Goal: Task Accomplishment & Management: Use online tool/utility

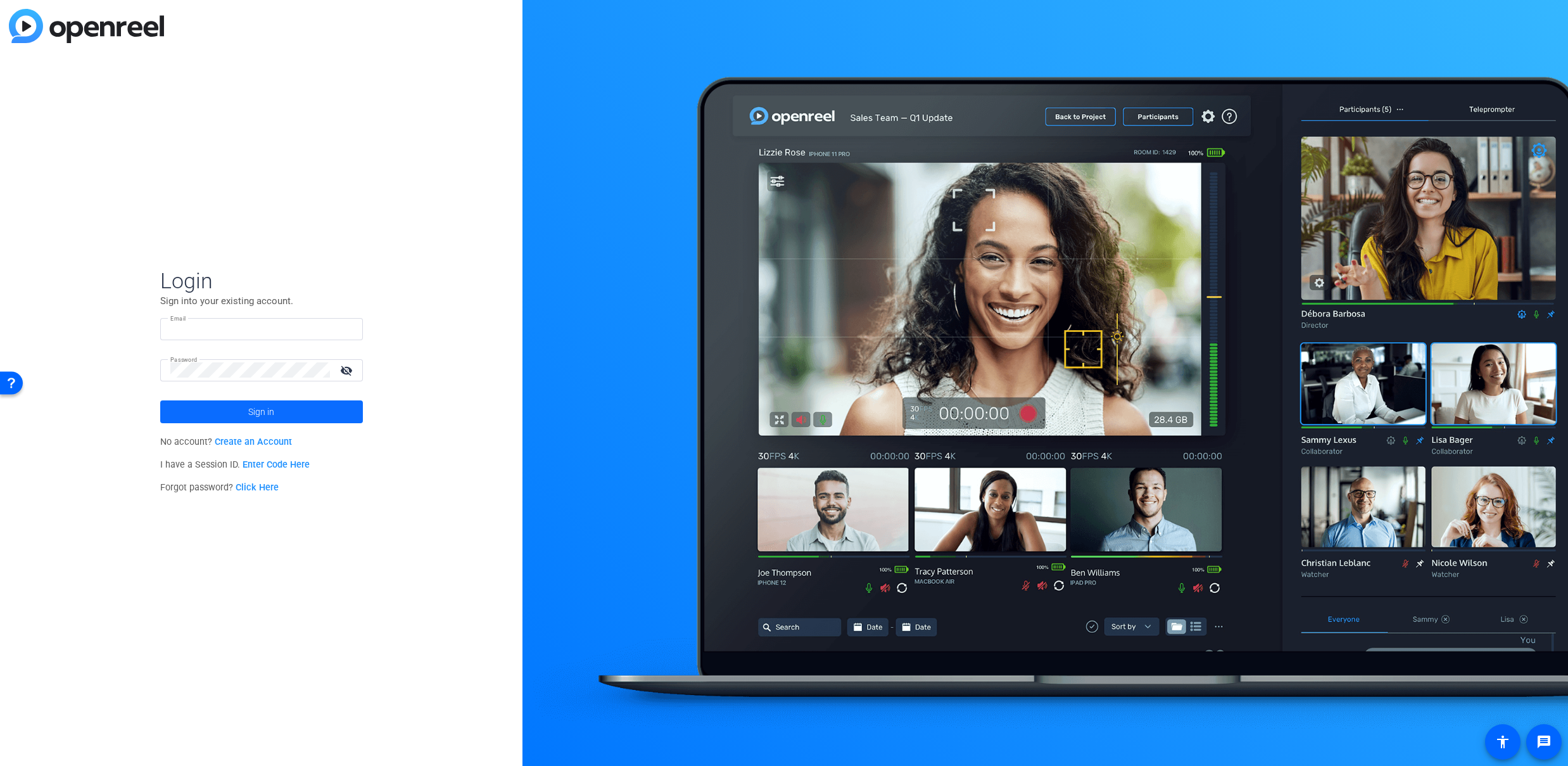
type input "[EMAIL_ADDRESS][DOMAIN_NAME]"
click at [280, 411] on span at bounding box center [261, 411] width 203 height 30
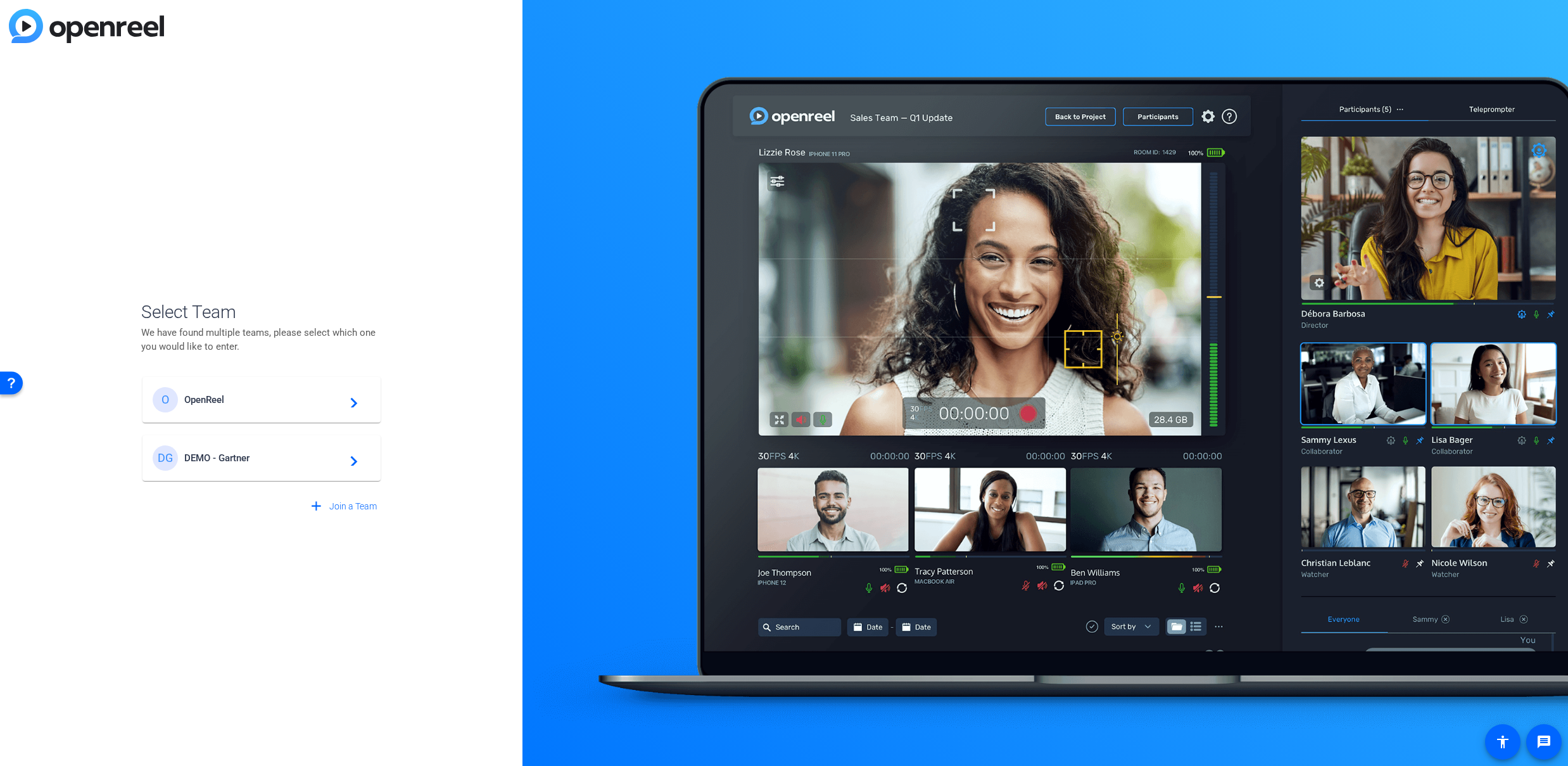
click at [281, 397] on span "OpenReel" at bounding box center [263, 399] width 158 height 12
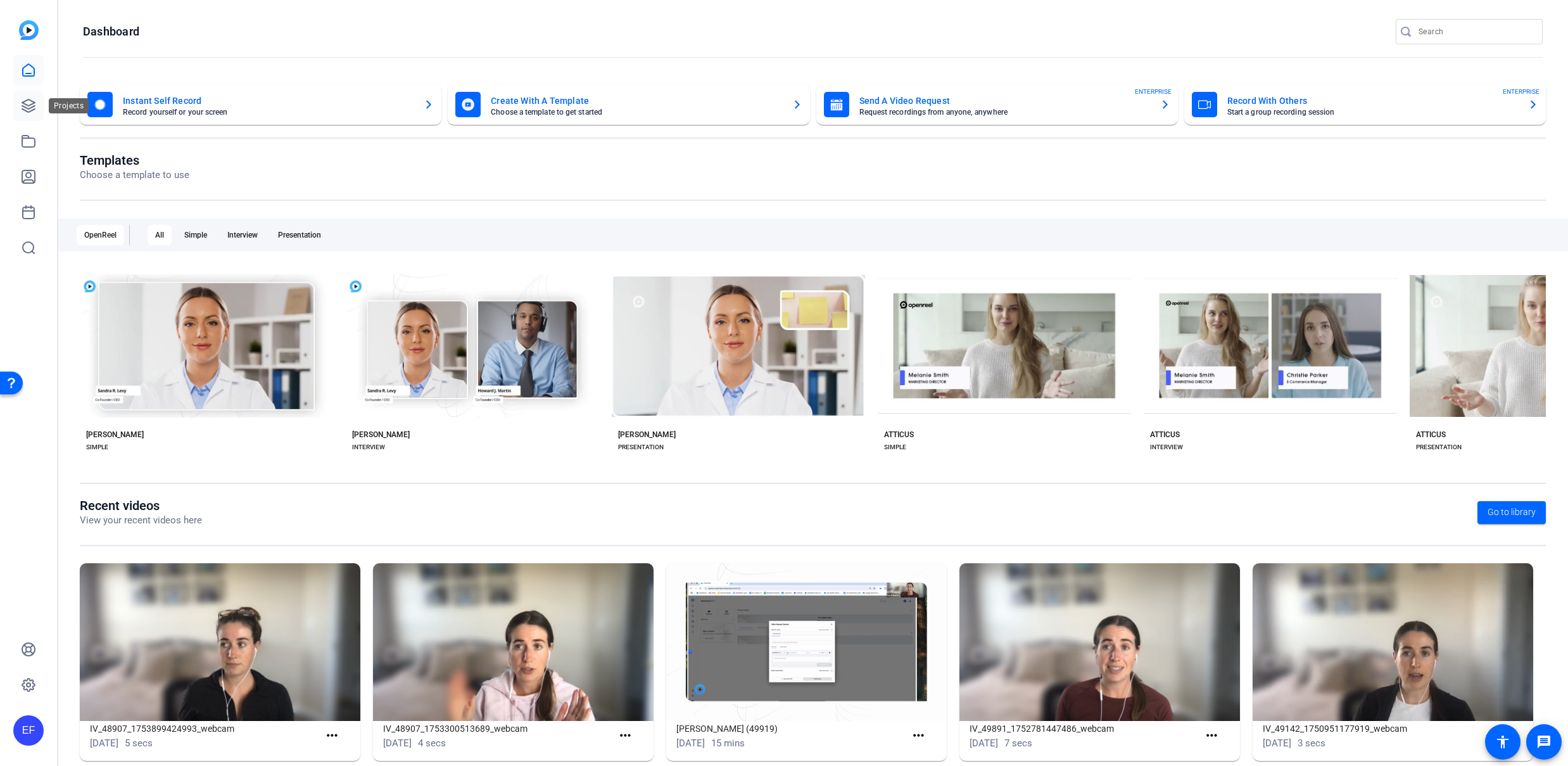
click at [28, 111] on icon at bounding box center [28, 106] width 12 height 12
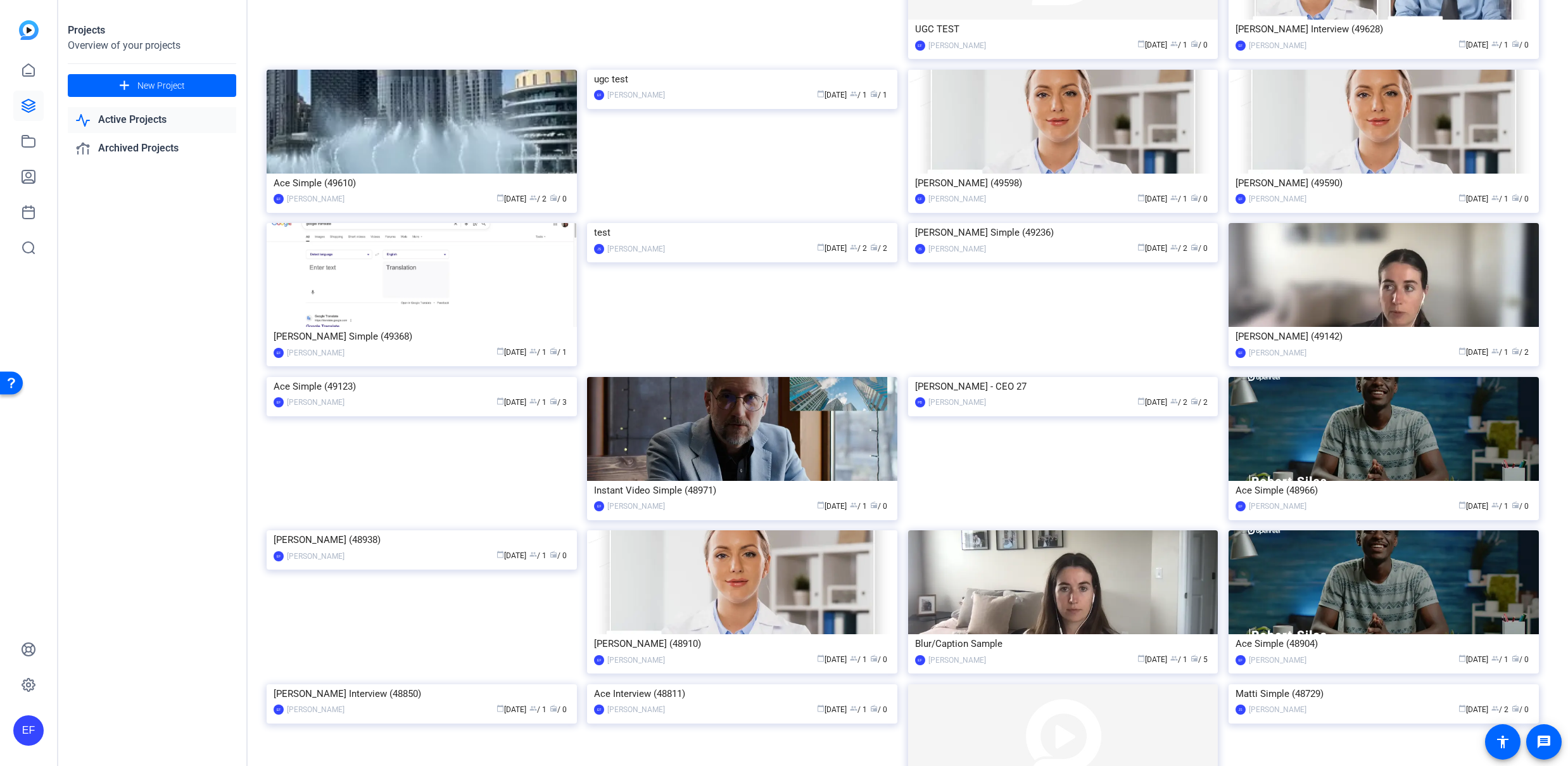
scroll to position [851, 0]
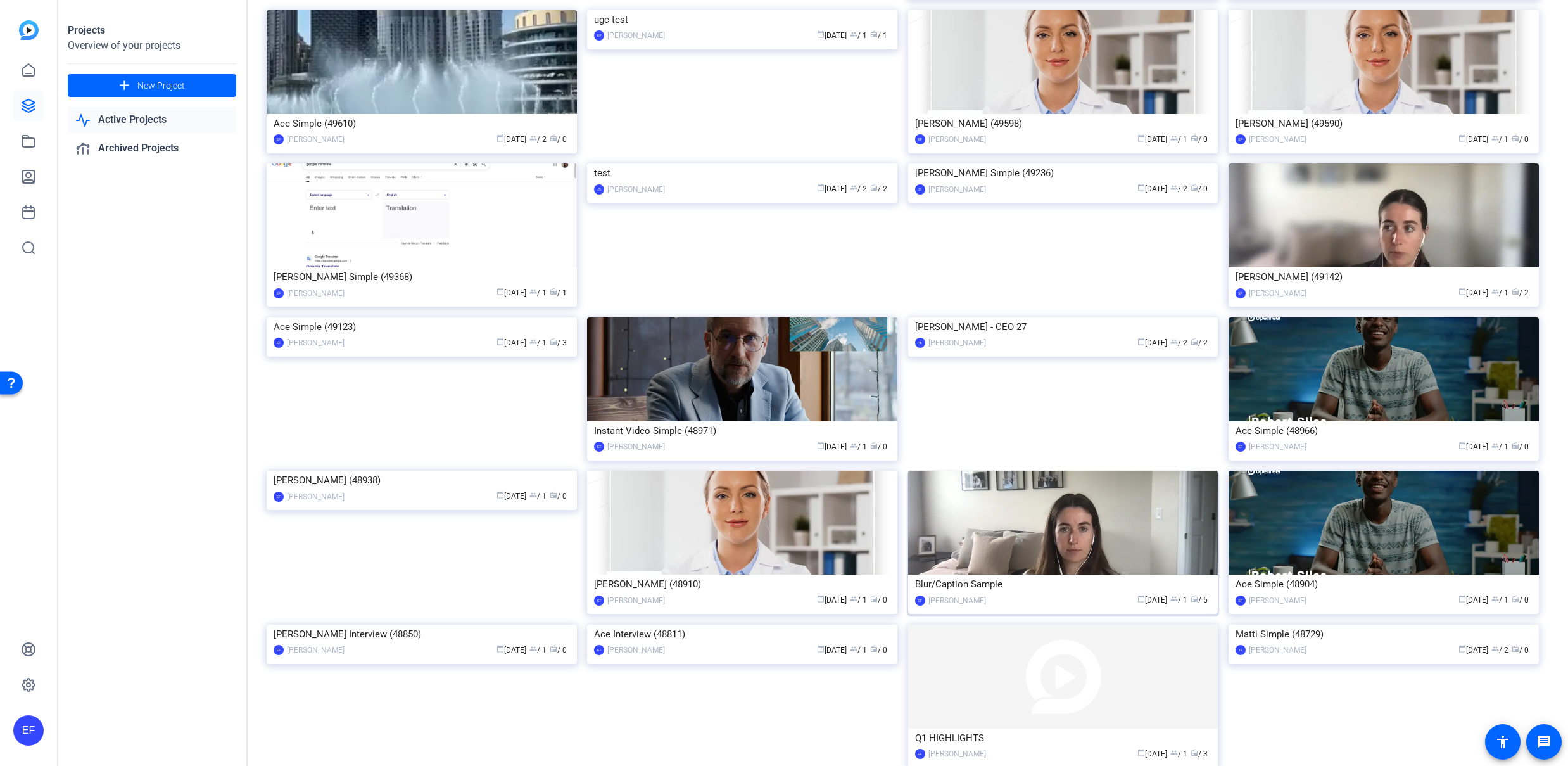
click at [977, 584] on div "Blur/Caption Sample" at bounding box center [1063, 583] width 296 height 19
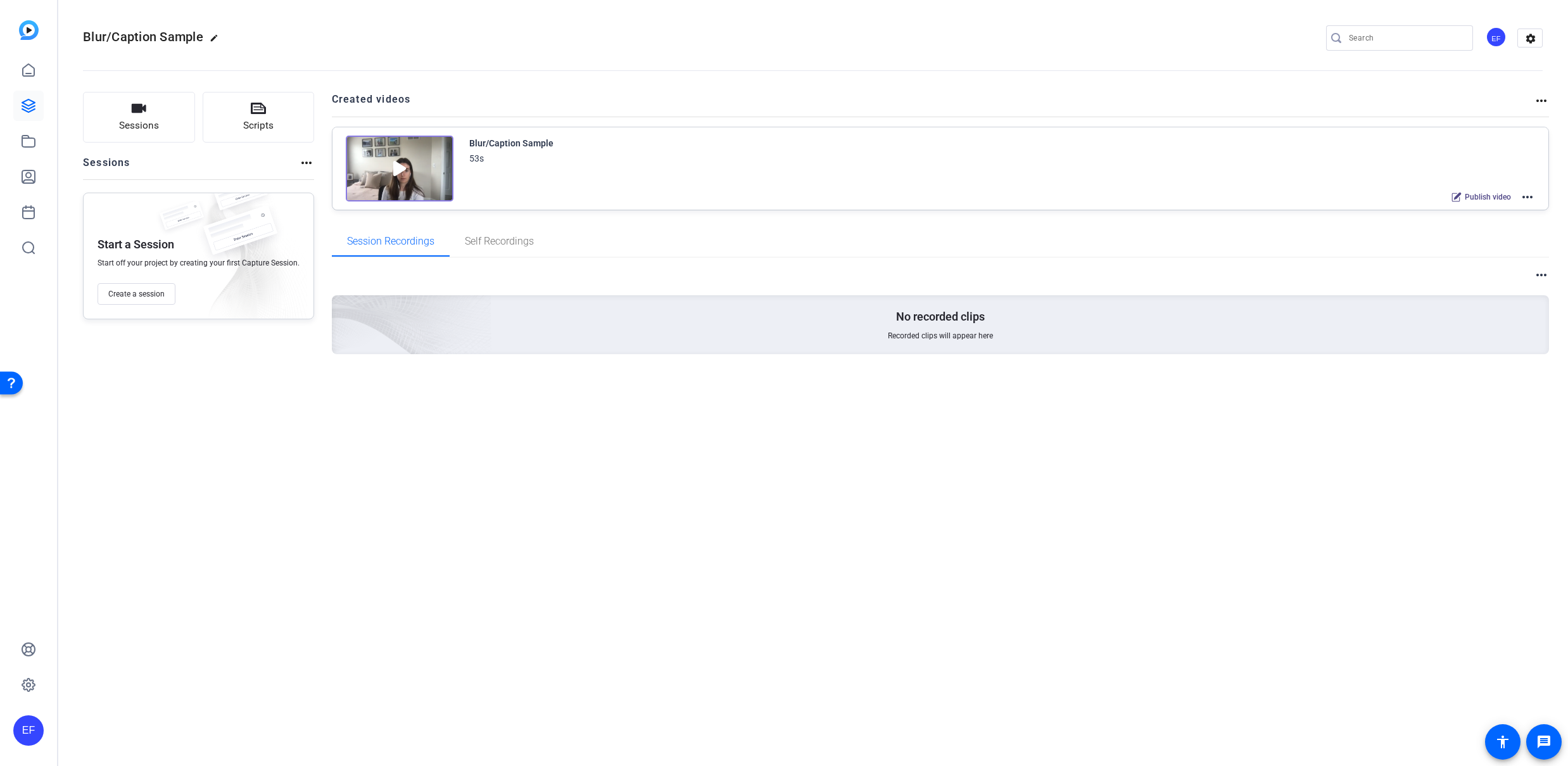
click at [1530, 199] on mat-icon "more_horiz" at bounding box center [1527, 196] width 15 height 15
click at [1466, 212] on span "Edit in Creator" at bounding box center [1481, 211] width 88 height 15
